Goal: Find specific page/section: Find specific page/section

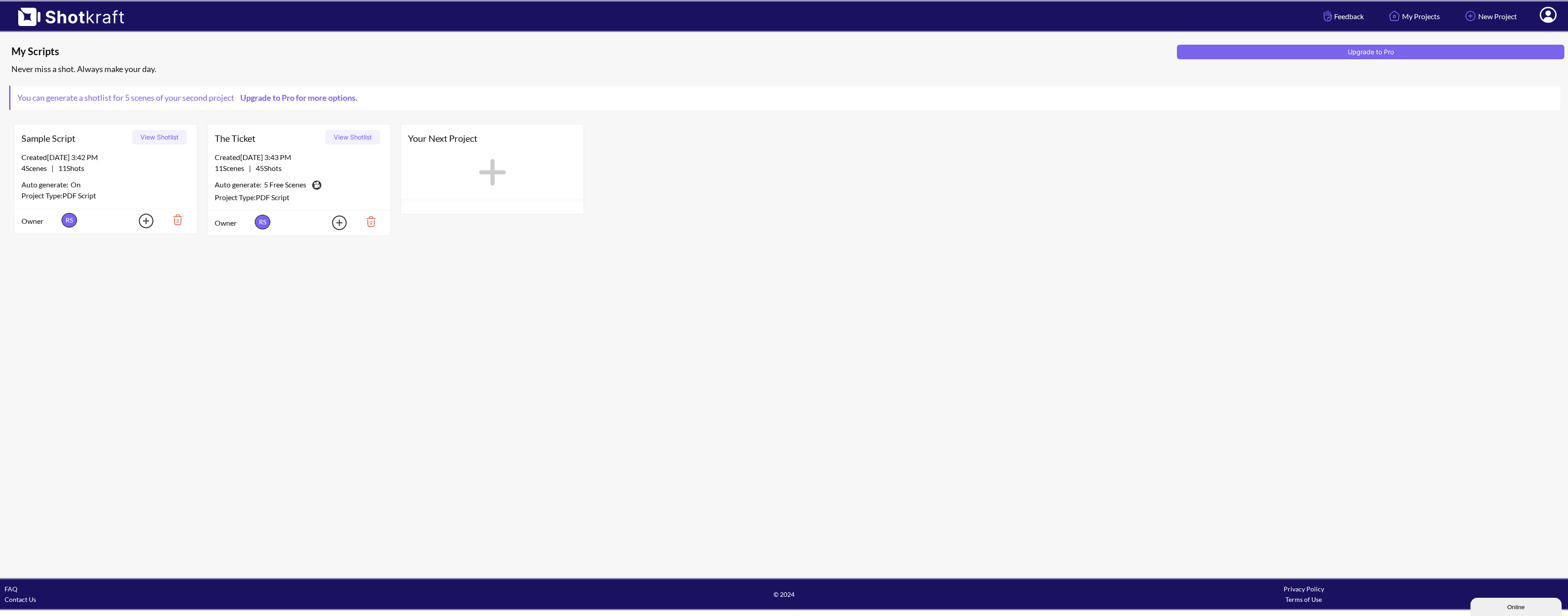
click at [261, 142] on span "The Ticket" at bounding box center [268, 138] width 108 height 13
click at [244, 138] on span "The Ticket" at bounding box center [268, 138] width 108 height 13
click at [353, 136] on button "View Shotlist" at bounding box center [353, 137] width 55 height 15
